Goal: Task Accomplishment & Management: Manage account settings

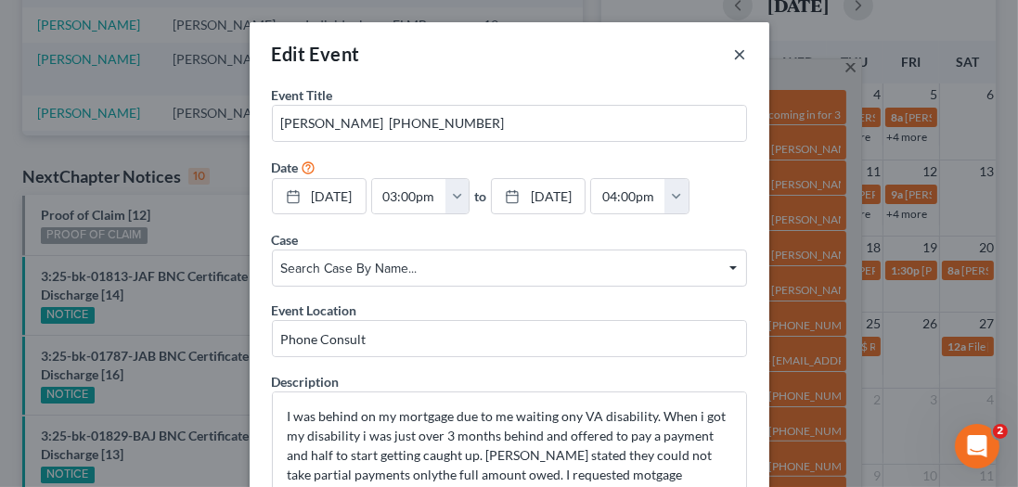
click at [737, 56] on button "×" at bounding box center [740, 54] width 13 height 22
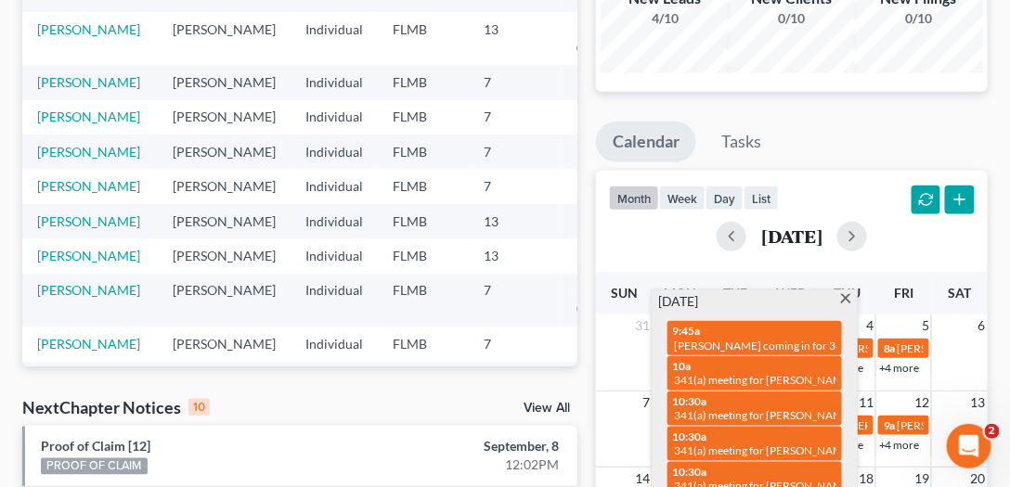
scroll to position [53, 0]
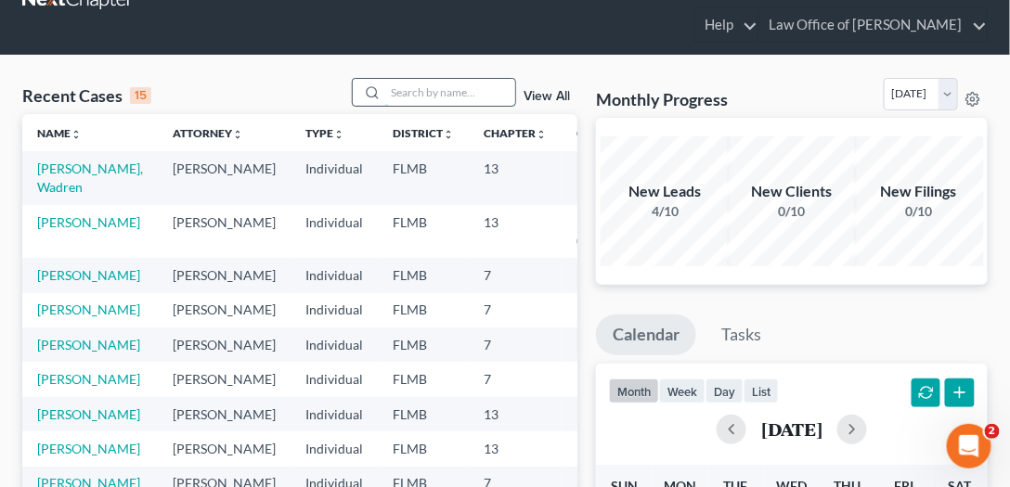
click at [443, 95] on input "search" at bounding box center [450, 92] width 130 height 27
type input "scott"
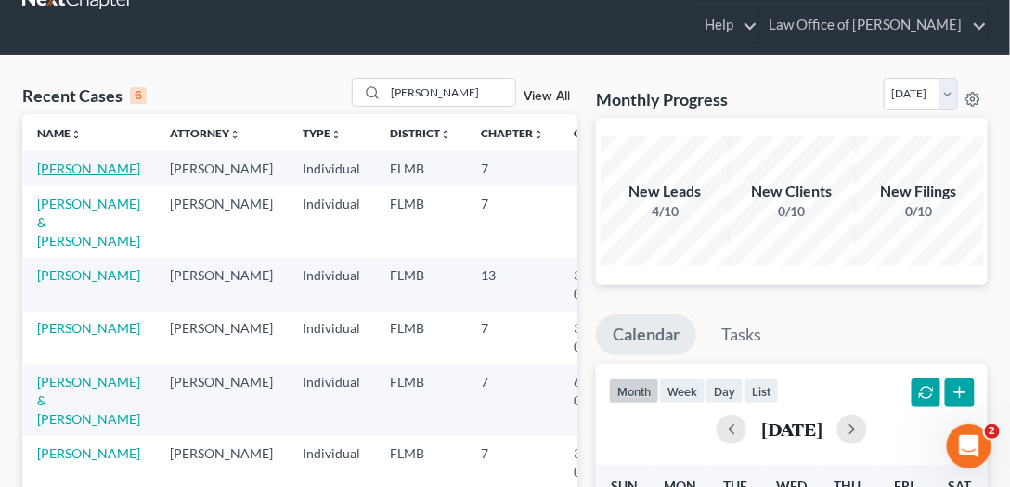
click at [67, 176] on link "[PERSON_NAME]" at bounding box center [88, 169] width 103 height 16
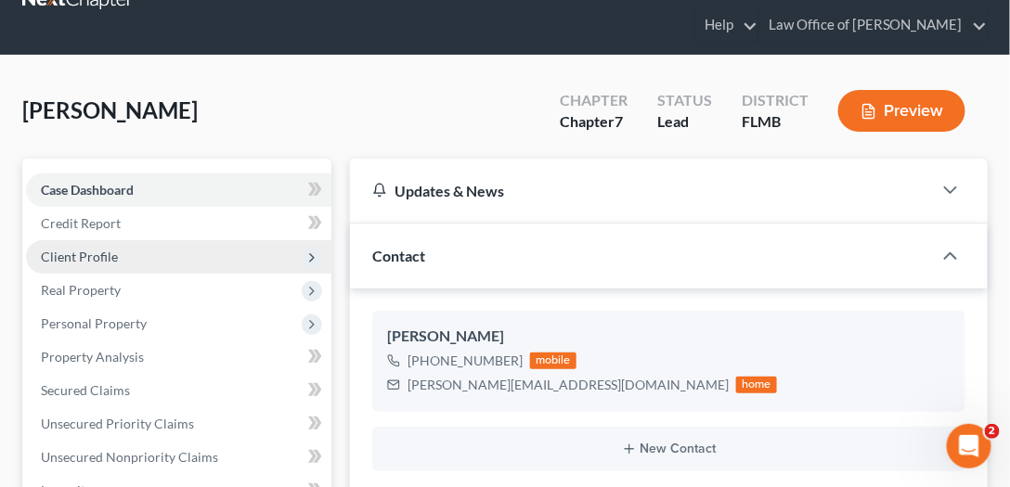
scroll to position [106, 0]
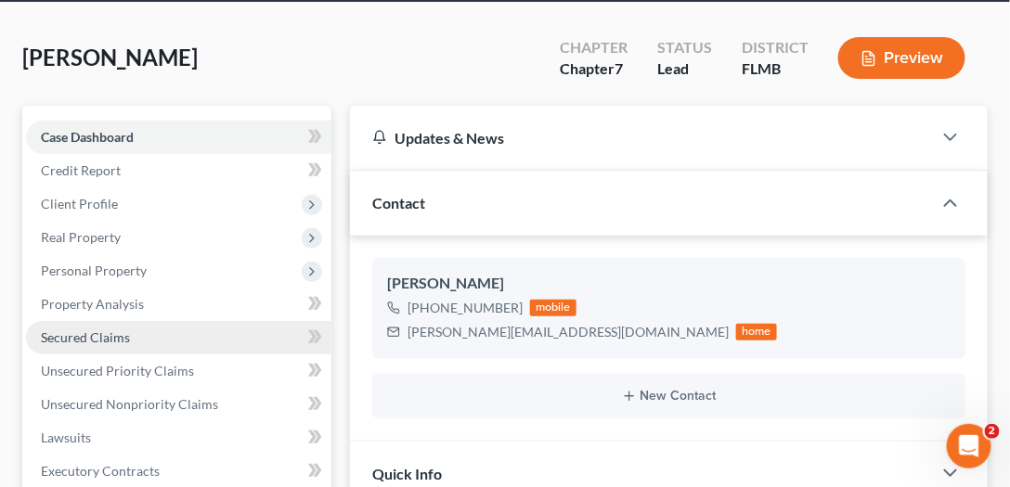
click at [87, 333] on span "Secured Claims" at bounding box center [85, 338] width 89 height 16
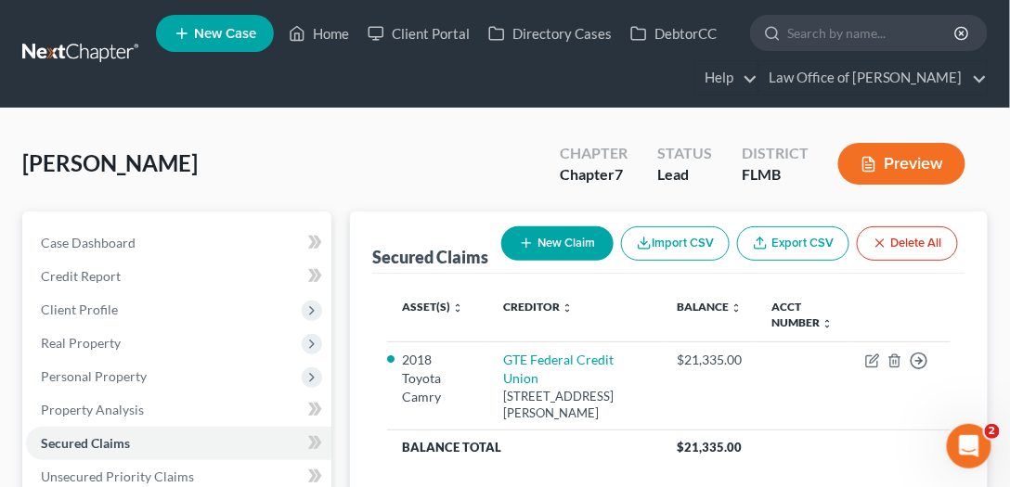
drag, startPoint x: 267, startPoint y: 170, endPoint x: 45, endPoint y: 170, distance: 222.8
click at [45, 170] on div "Scott, Marquis Upgraded Chapter Chapter 7 Status Lead District FLMB Preview" at bounding box center [505, 171] width 966 height 81
click at [45, 170] on span "[PERSON_NAME]" at bounding box center [109, 162] width 175 height 27
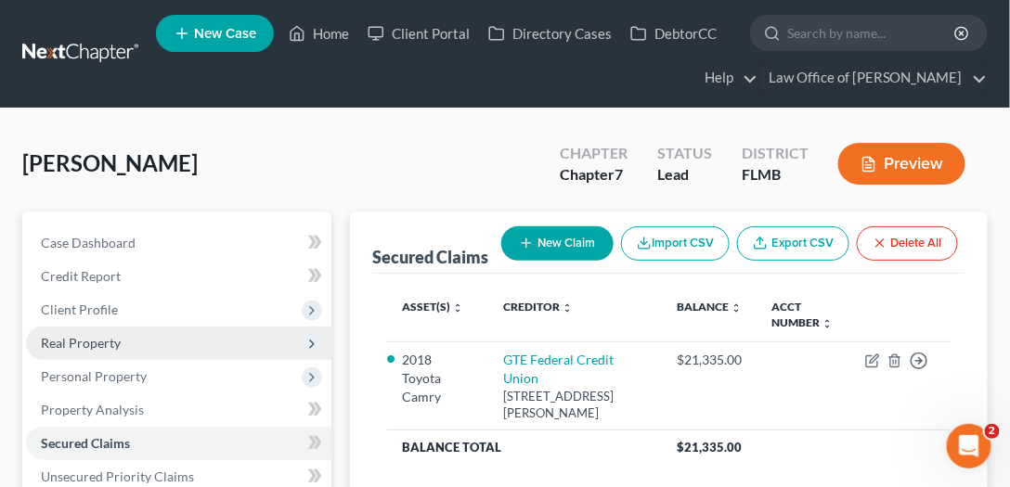
click at [158, 342] on span "Real Property" at bounding box center [178, 343] width 305 height 33
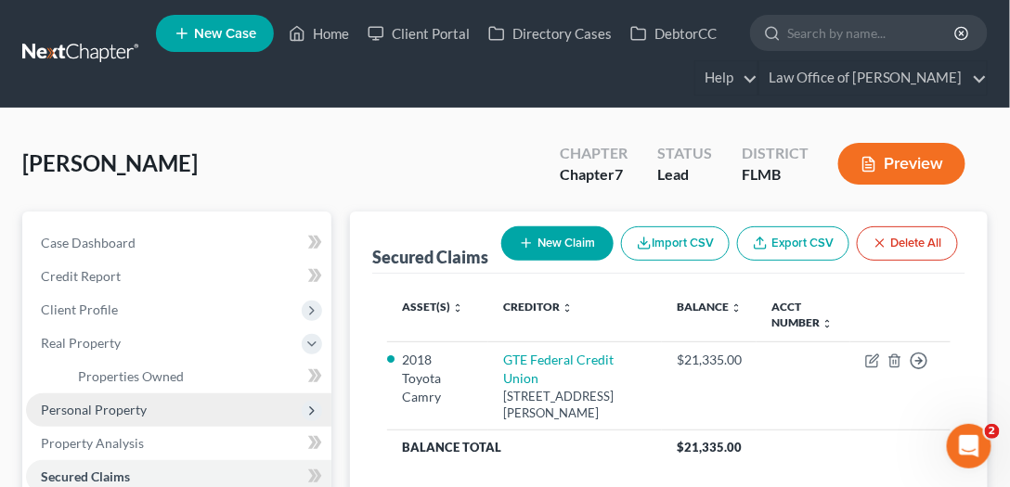
click at [138, 417] on span "Personal Property" at bounding box center [178, 410] width 305 height 33
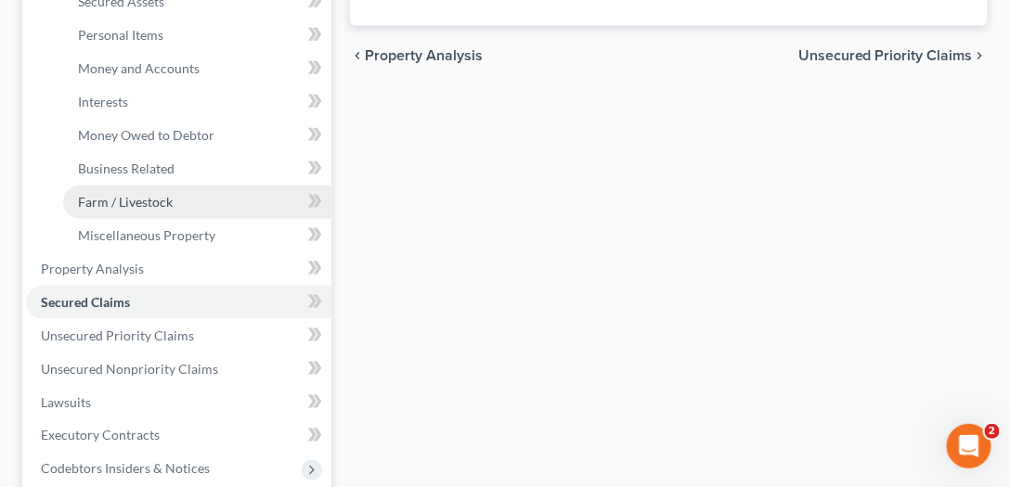
scroll to position [424, 0]
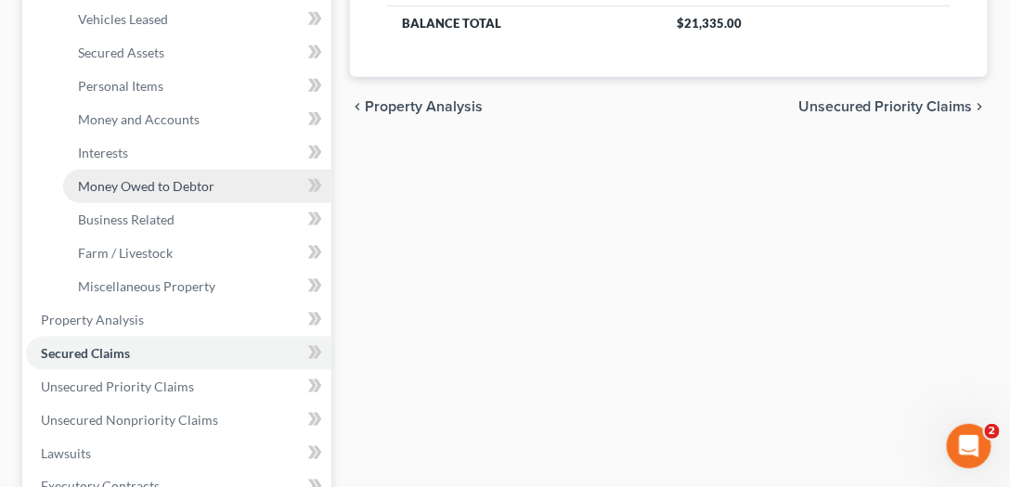
click at [153, 180] on span "Money Owed to Debtor" at bounding box center [146, 186] width 136 height 16
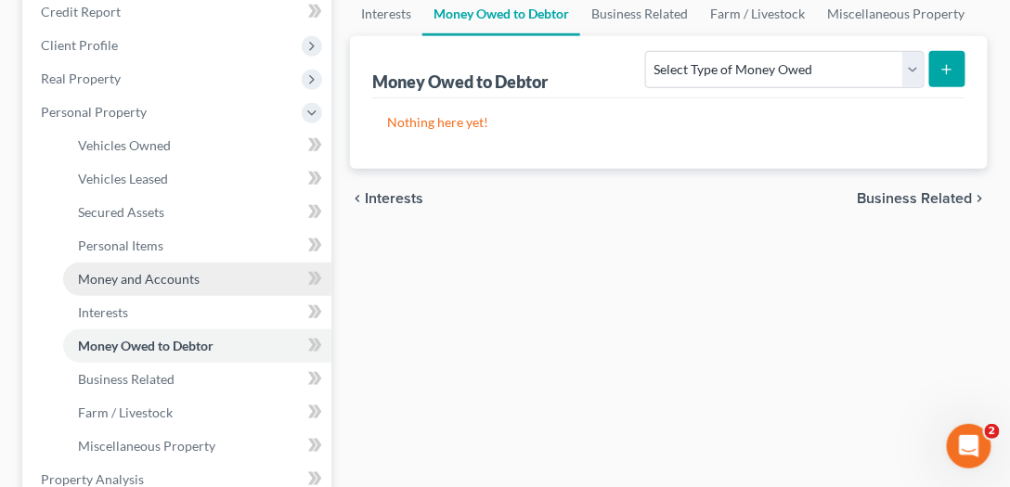
click at [147, 282] on span "Money and Accounts" at bounding box center [139, 279] width 122 height 16
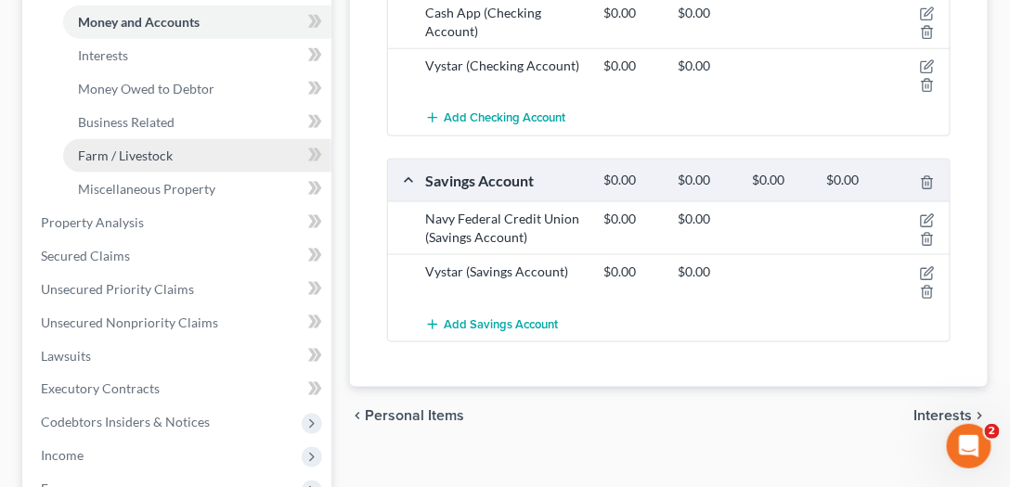
scroll to position [530, 0]
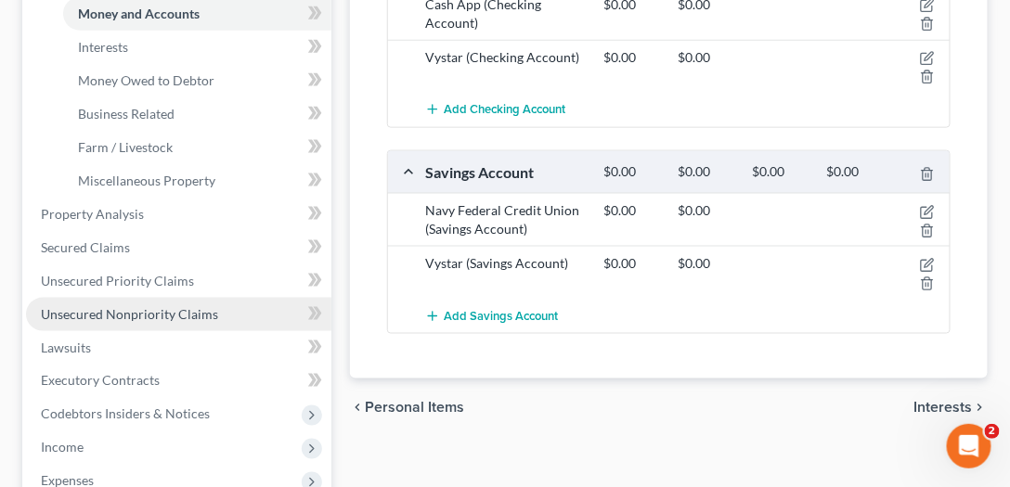
click at [88, 314] on span "Unsecured Nonpriority Claims" at bounding box center [129, 314] width 177 height 16
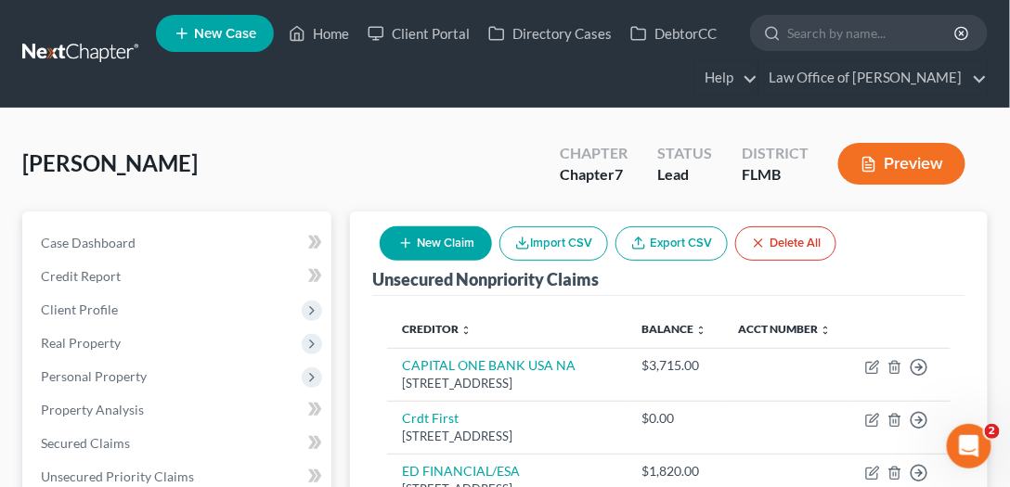
click at [109, 58] on link at bounding box center [81, 53] width 119 height 33
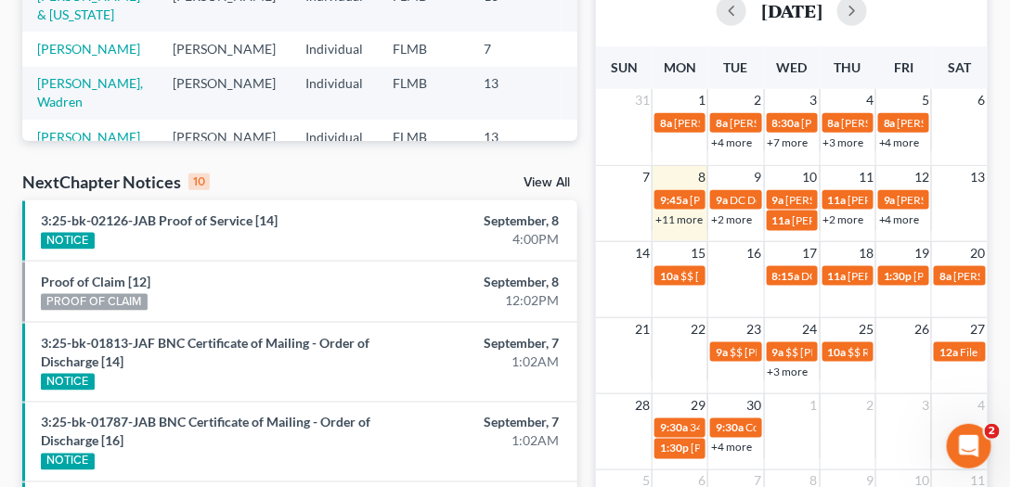
scroll to position [477, 0]
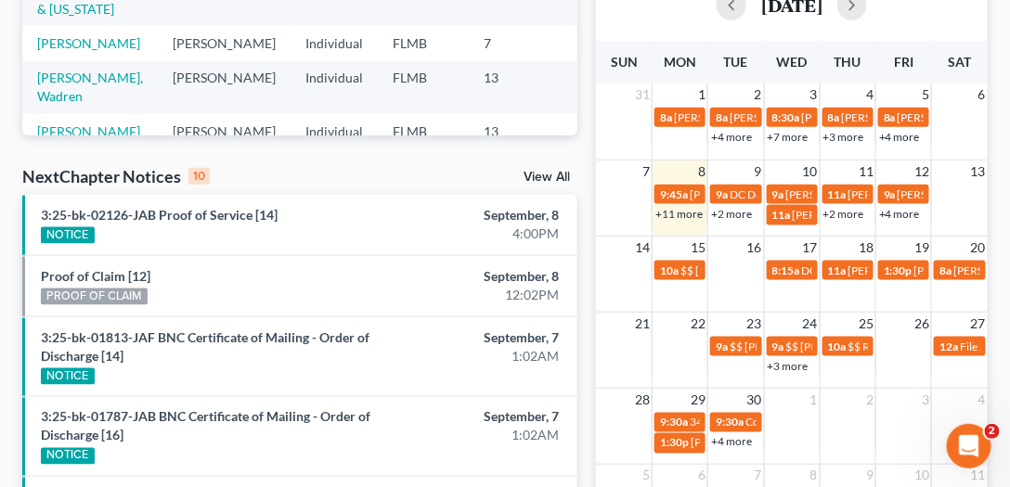
click at [673, 216] on link "+11 more" at bounding box center [678, 214] width 47 height 14
click at [580, 137] on div "Recent Cases 15 View All Name unfold_more expand_more expand_less Attorney unfo…" at bounding box center [300, 310] width 574 height 1313
click at [736, 215] on link "+2 more" at bounding box center [731, 214] width 41 height 14
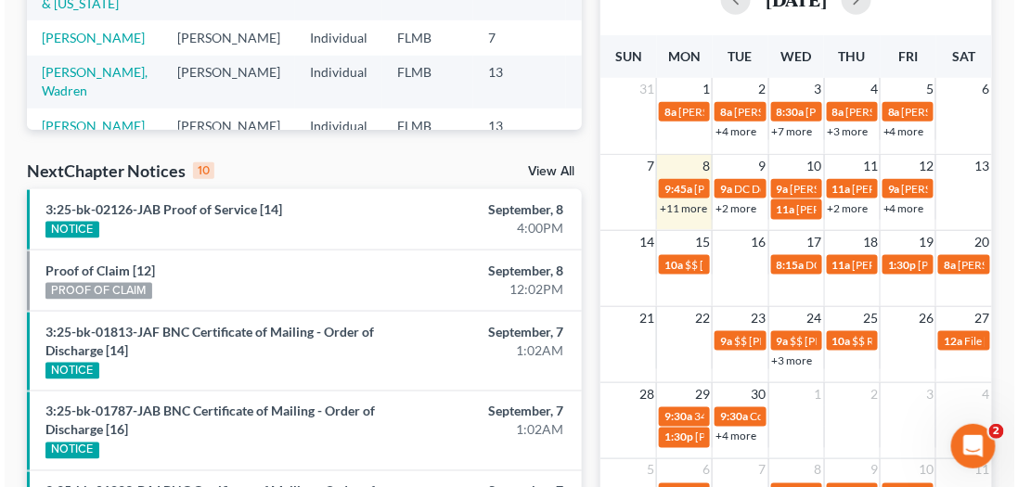
scroll to position [481, 0]
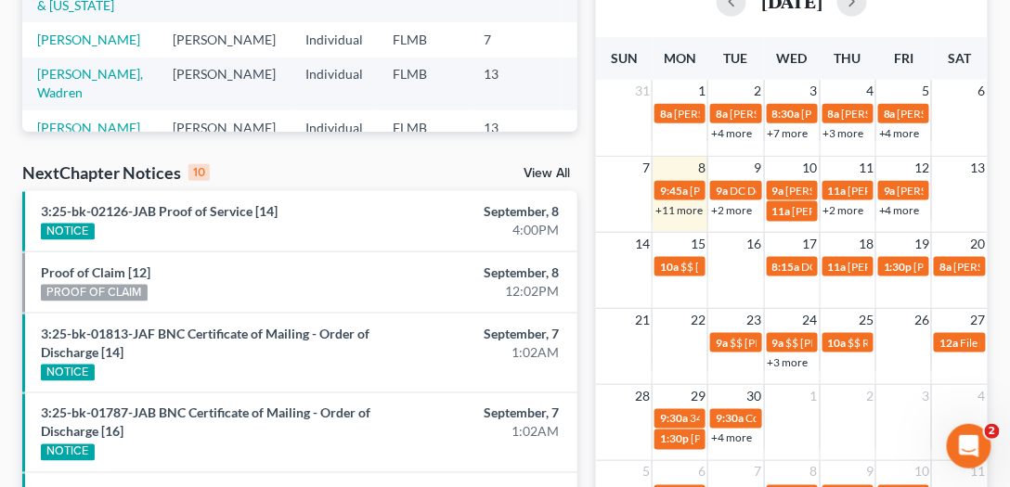
click at [731, 206] on link "+2 more" at bounding box center [731, 210] width 41 height 14
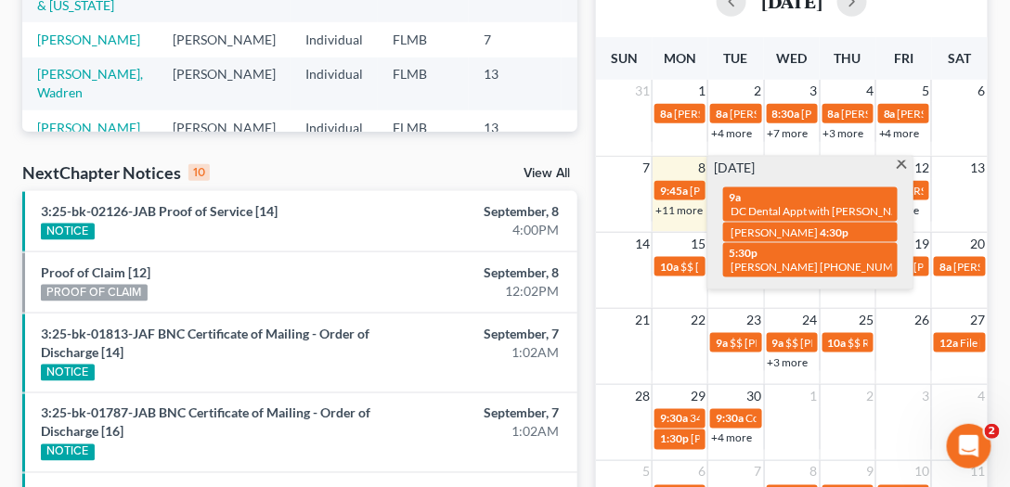
click at [587, 187] on div "Monthly Progress Bankruptcy Bankruptcy [DATE] [DATE] [DATE] [DATE] [DATE] [DATE…" at bounding box center [792, 306] width 410 height 1313
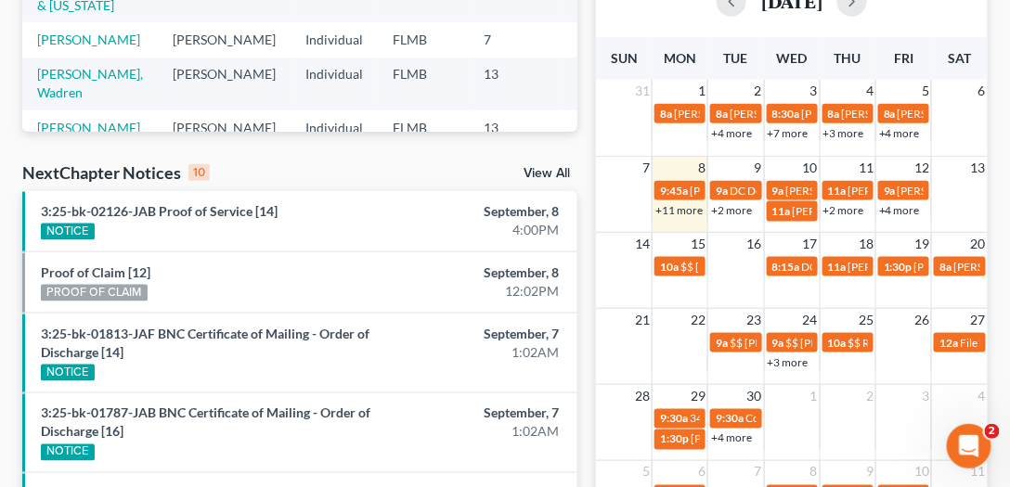
click at [748, 162] on td "9" at bounding box center [736, 167] width 56 height 23
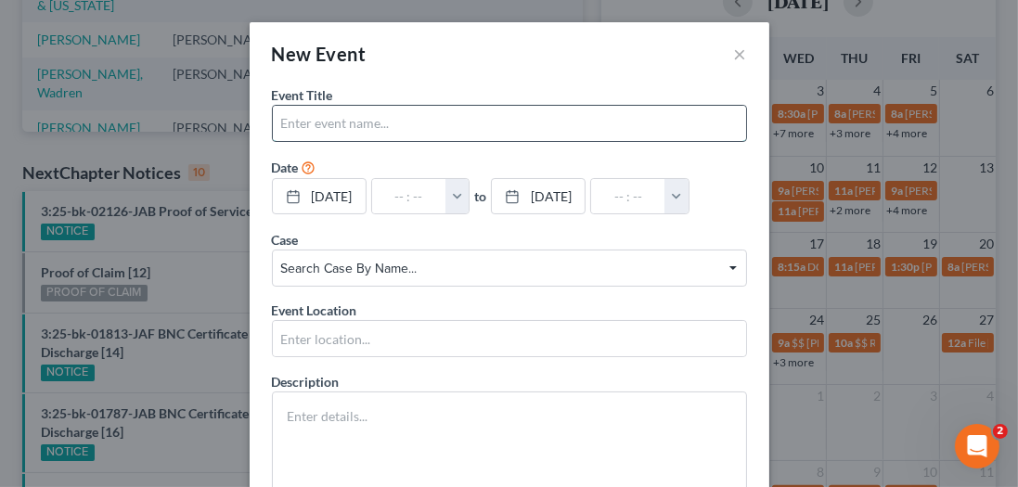
click at [466, 116] on input "text" at bounding box center [509, 123] width 473 height 35
type input "[PERSON_NAME]"
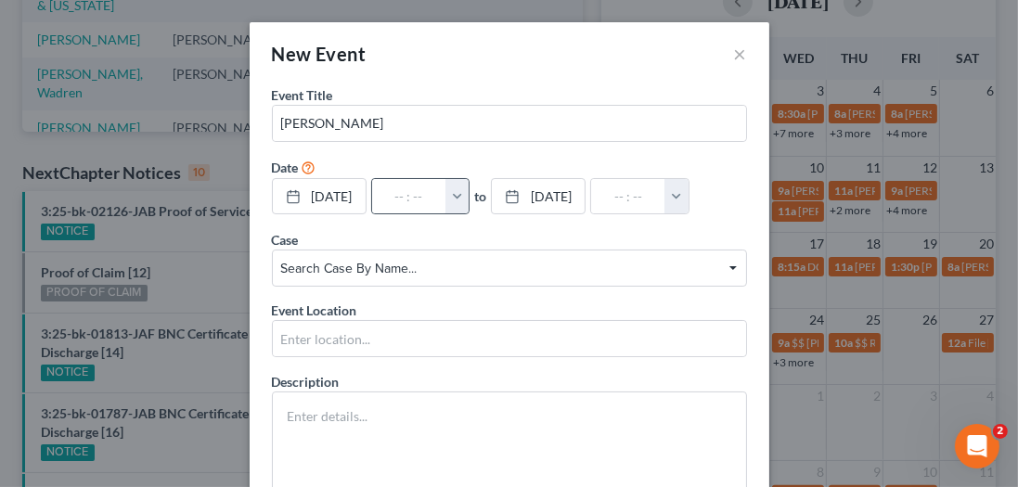
click at [464, 190] on button "button" at bounding box center [458, 196] width 24 height 35
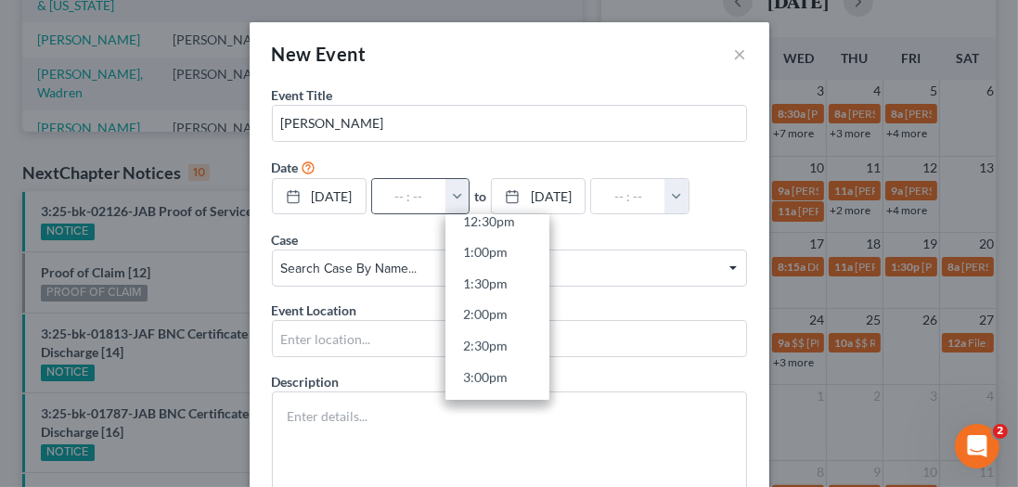
scroll to position [849, 0]
click at [494, 324] on link "3:00pm" at bounding box center [498, 324] width 104 height 32
type input "3:00pm"
type input "04:00pm"
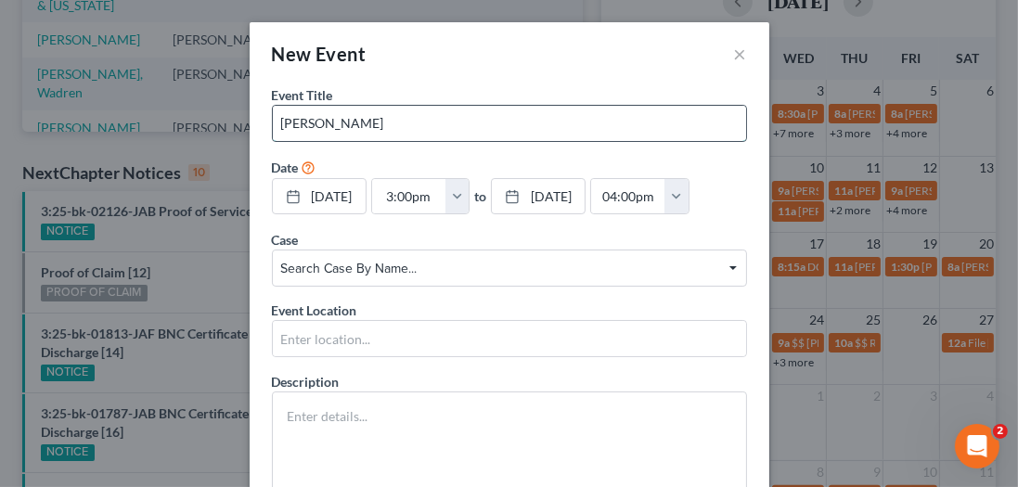
click at [447, 132] on input "[PERSON_NAME]" at bounding box center [509, 123] width 473 height 35
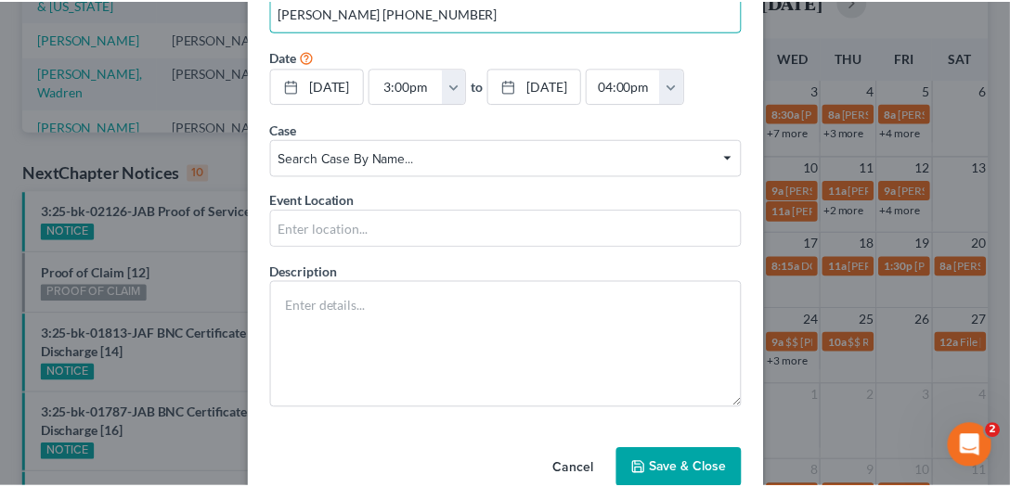
scroll to position [145, 0]
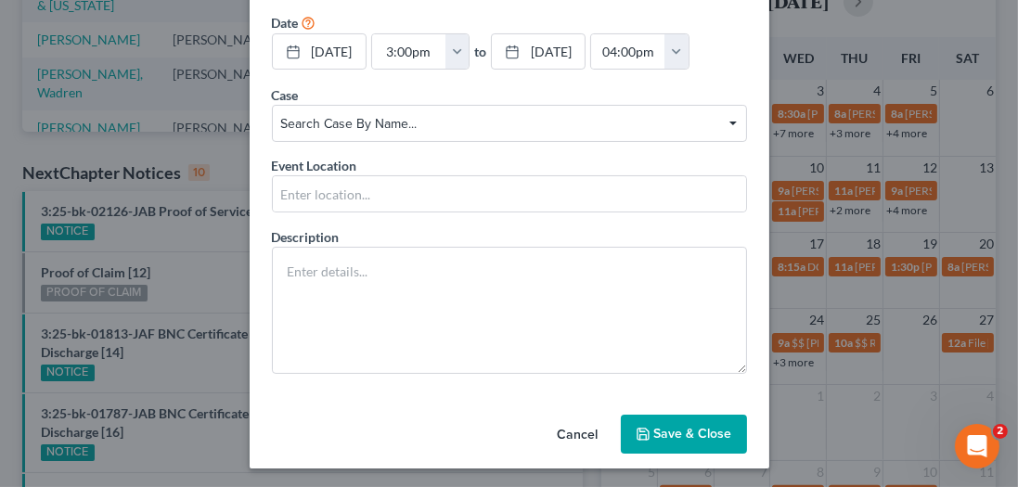
type input "[PERSON_NAME] [PHONE_NUMBER]"
click at [647, 435] on button "Save & Close" at bounding box center [684, 434] width 126 height 39
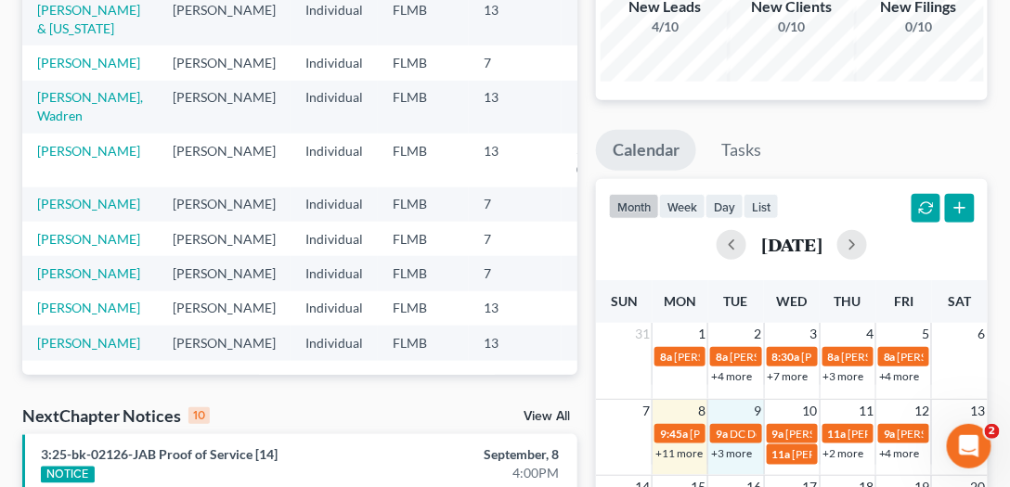
scroll to position [371, 0]
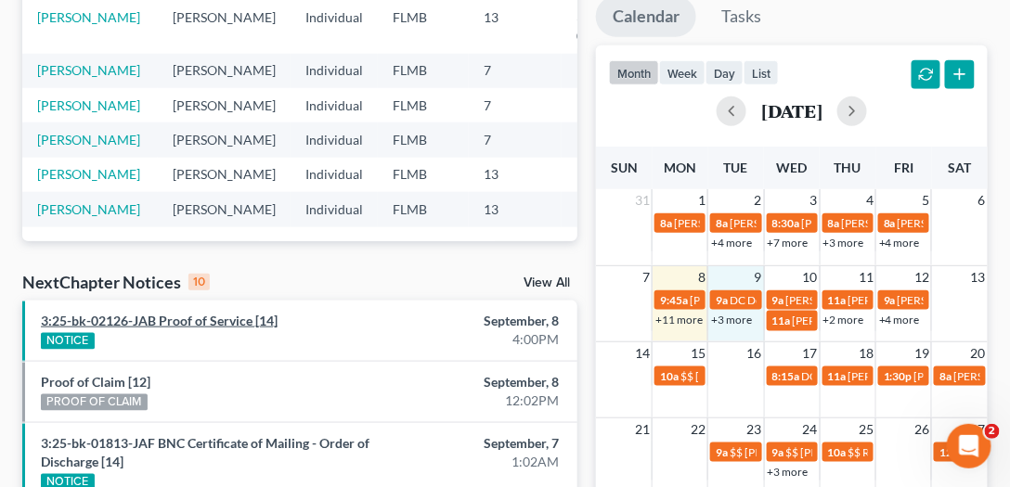
click at [116, 319] on link "3:25-bk-02126-JAB Proof of Service [14]" at bounding box center [159, 321] width 237 height 16
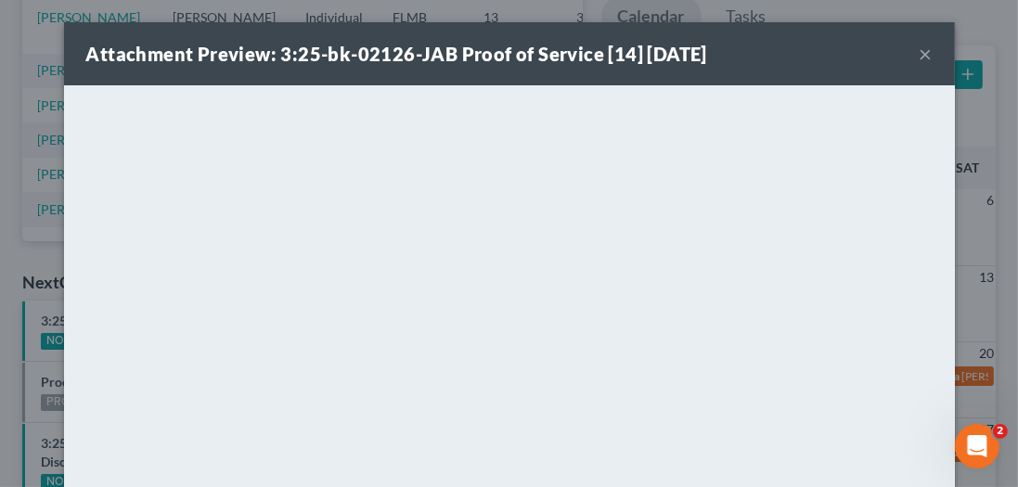
click at [1008, 159] on div "Attachment Preview: 3:25-bk-02126-JAB Proof of Service [14] [DATE] × <object ng…" at bounding box center [509, 243] width 1018 height 487
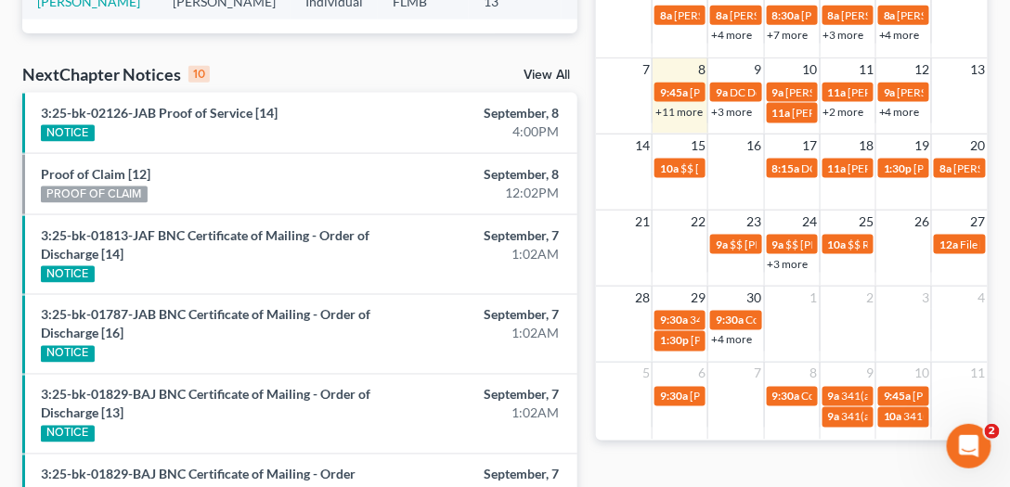
scroll to position [583, 0]
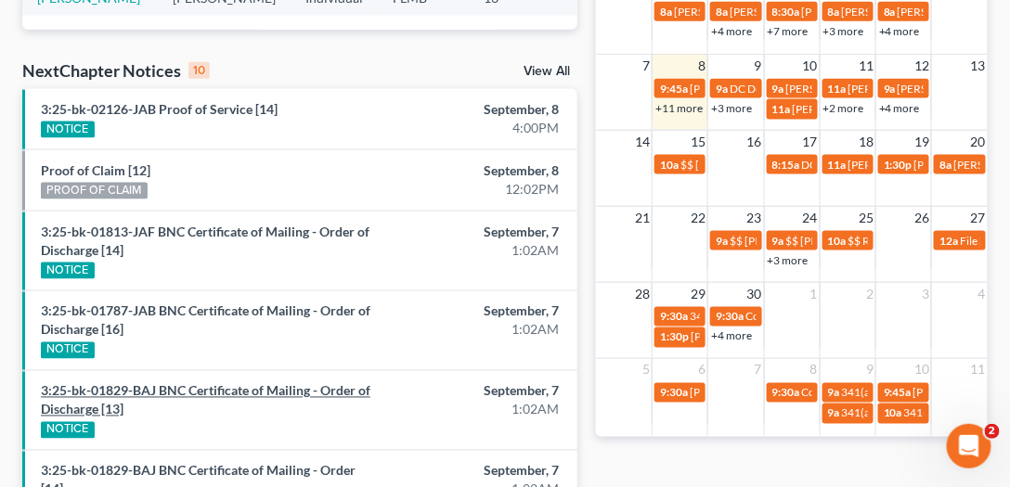
click at [292, 383] on link "3:25-bk-01829-BAJ BNC Certificate of Mailing - Order of Discharge [13]" at bounding box center [206, 400] width 330 height 34
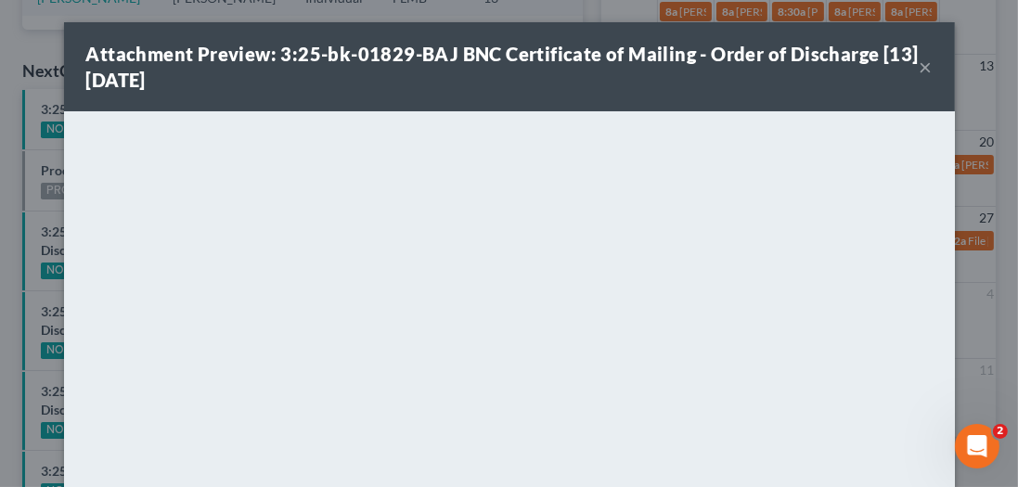
click at [960, 244] on div "Attachment Preview: 3:25-bk-01829-BAJ BNC Certificate of Mailing - Order of Dis…" at bounding box center [509, 243] width 1018 height 487
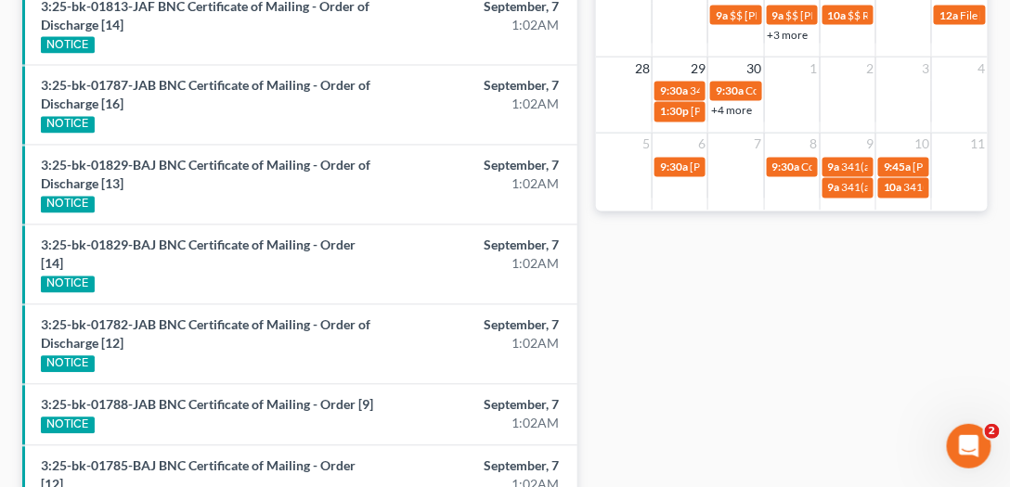
scroll to position [849, 0]
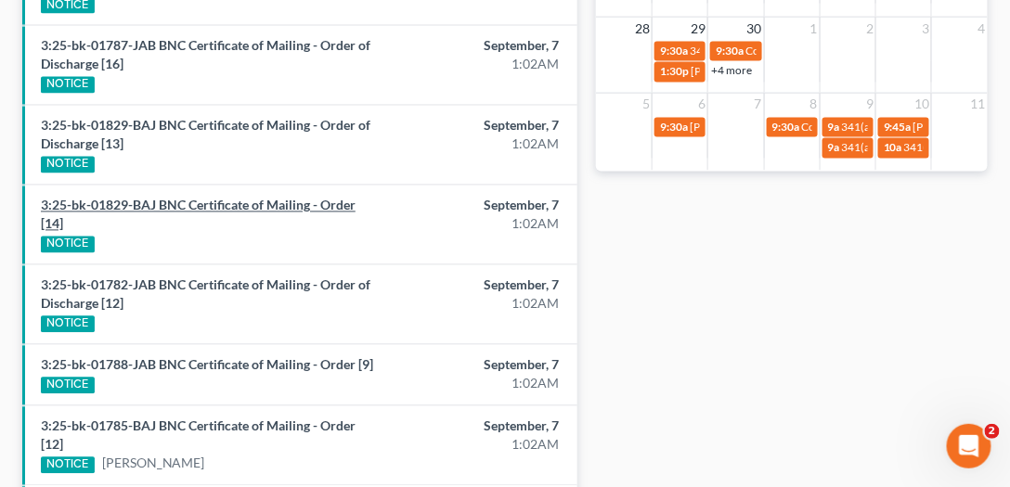
click at [263, 201] on link "3:25-bk-01829-BAJ BNC Certificate of Mailing - Order [14]" at bounding box center [198, 215] width 315 height 34
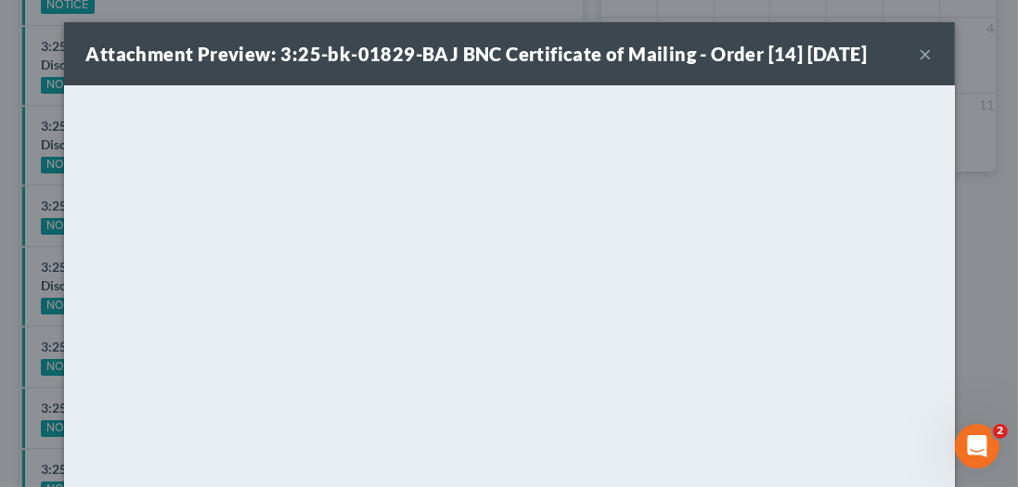
click at [980, 243] on div "Attachment Preview: 3:25-bk-01829-BAJ BNC Certificate of Mailing - Order [14] […" at bounding box center [509, 243] width 1018 height 487
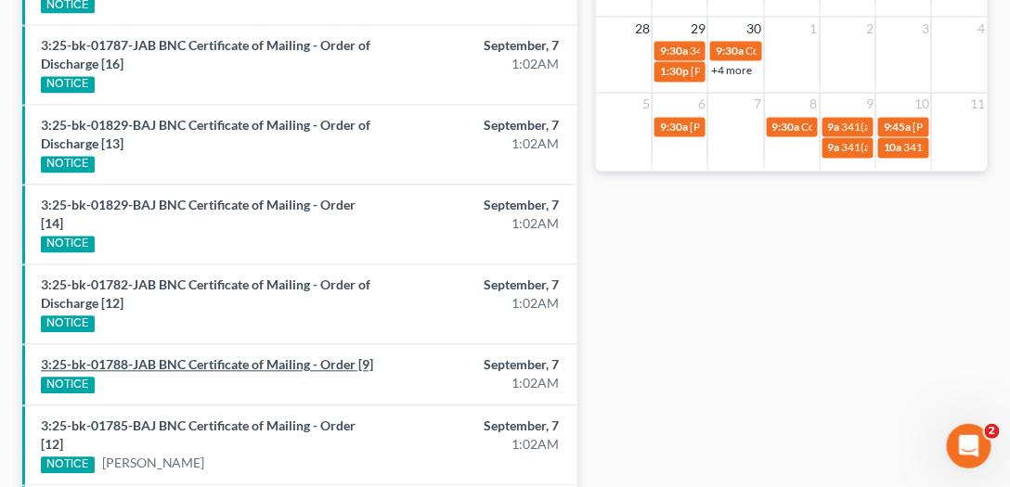
click at [285, 361] on link "3:25-bk-01788-JAB BNC Certificate of Mailing - Order [9]" at bounding box center [207, 365] width 332 height 16
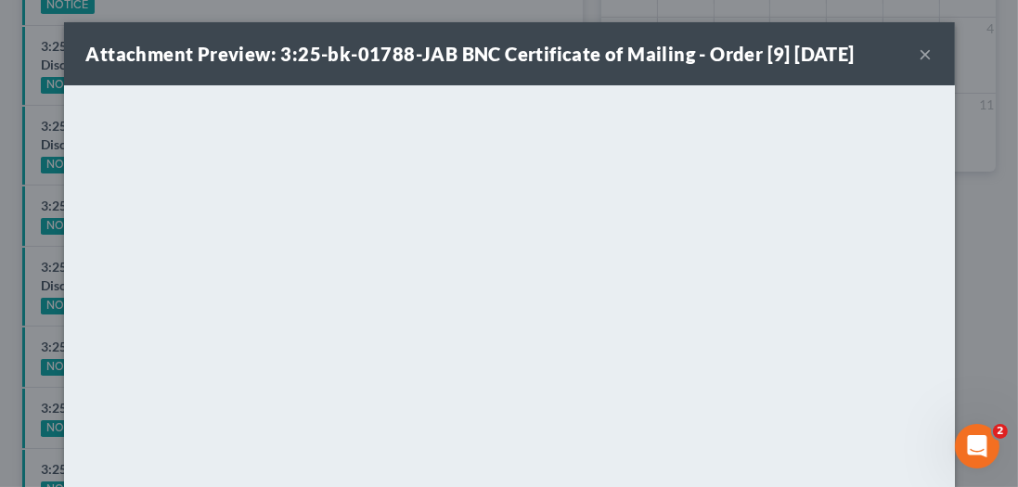
click at [44, 295] on div "Attachment Preview: 3:25-bk-01788-JAB BNC Certificate of Mailing - Order [9] [D…" at bounding box center [509, 243] width 1018 height 487
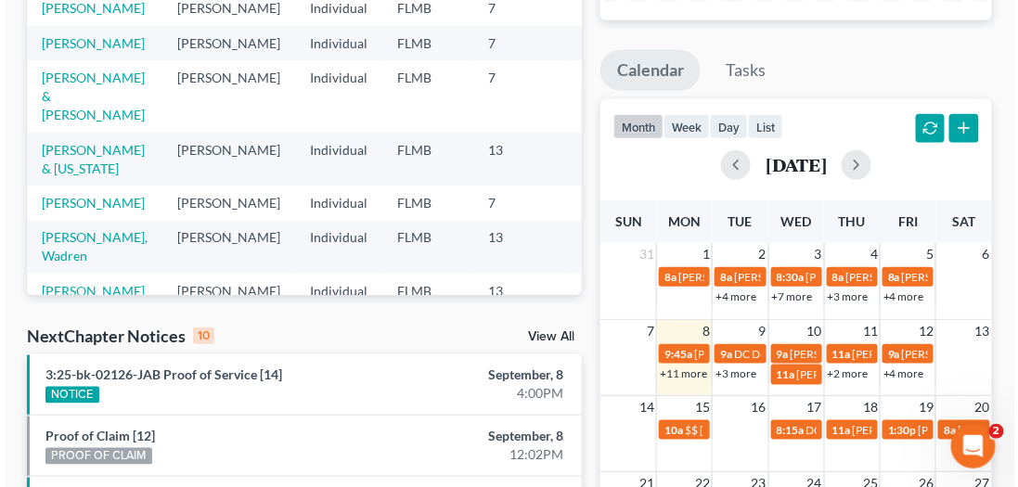
scroll to position [636, 0]
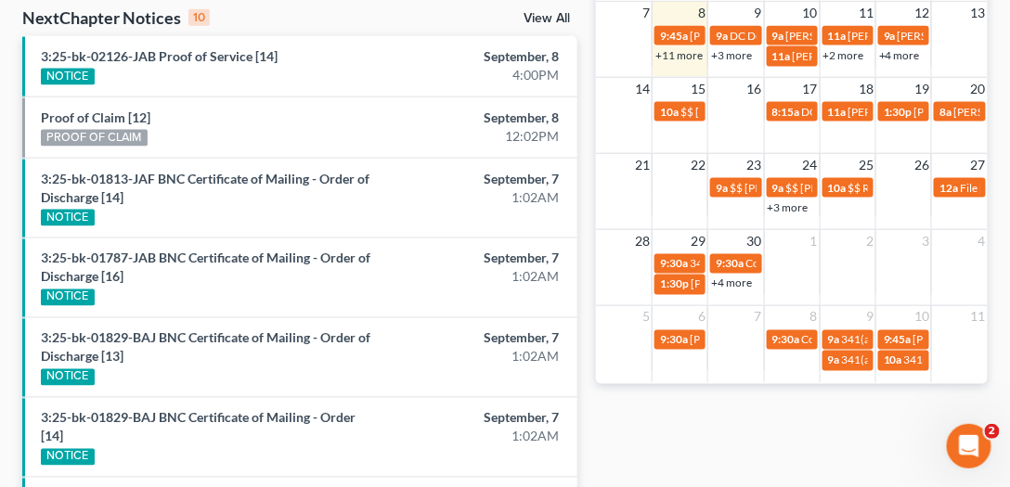
click at [680, 50] on link "+11 more" at bounding box center [678, 55] width 47 height 14
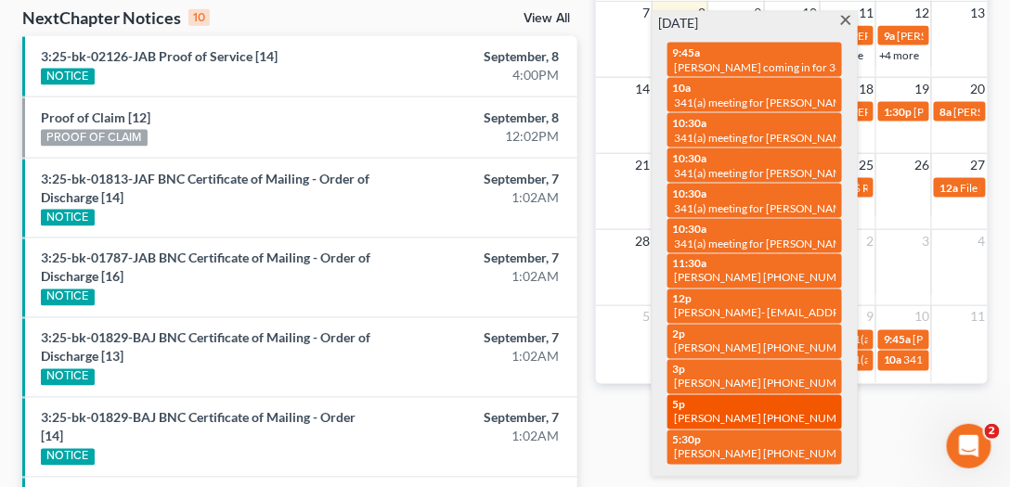
click at [732, 412] on span "[PERSON_NAME] [PHONE_NUMBER]" at bounding box center [769, 419] width 188 height 14
